Goal: Complete application form

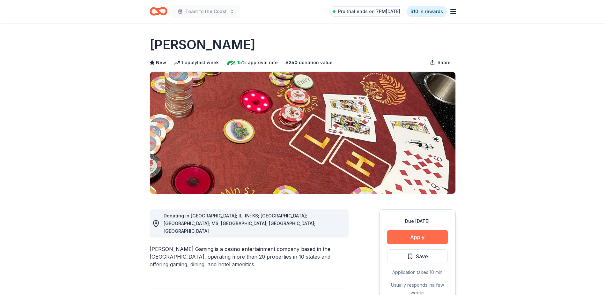
click at [415, 240] on button "Apply" at bounding box center [417, 237] width 61 height 14
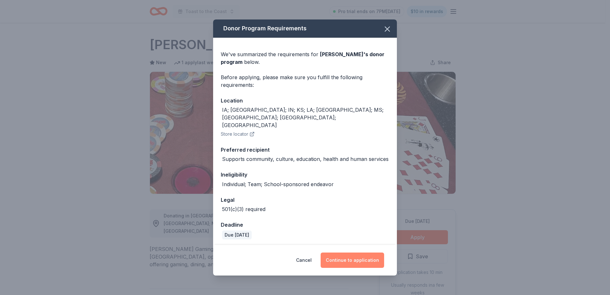
click at [353, 254] on button "Continue to application" at bounding box center [352, 259] width 63 height 15
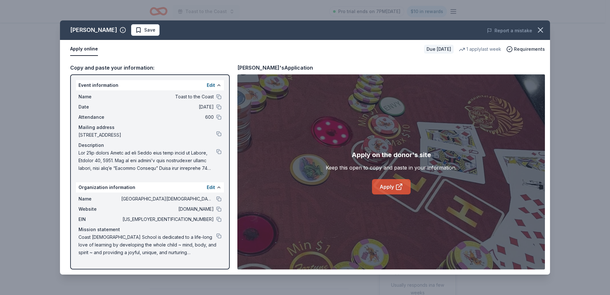
click at [394, 185] on link "Apply" at bounding box center [391, 186] width 39 height 15
click at [540, 29] on icon "button" at bounding box center [540, 30] width 4 height 4
